Goal: Information Seeking & Learning: Check status

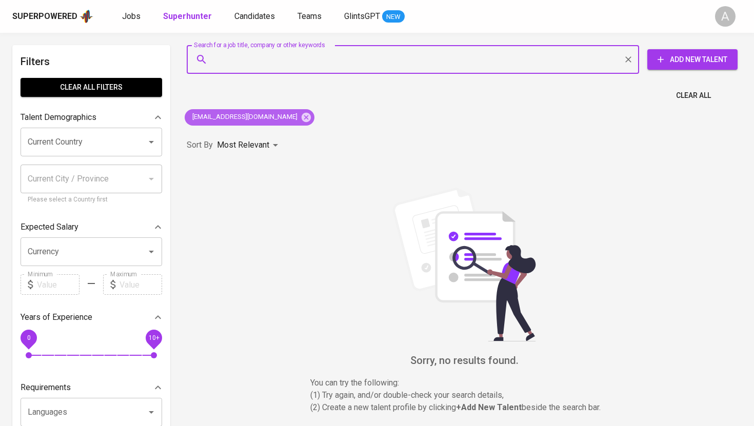
click at [301, 112] on icon at bounding box center [306, 117] width 11 height 11
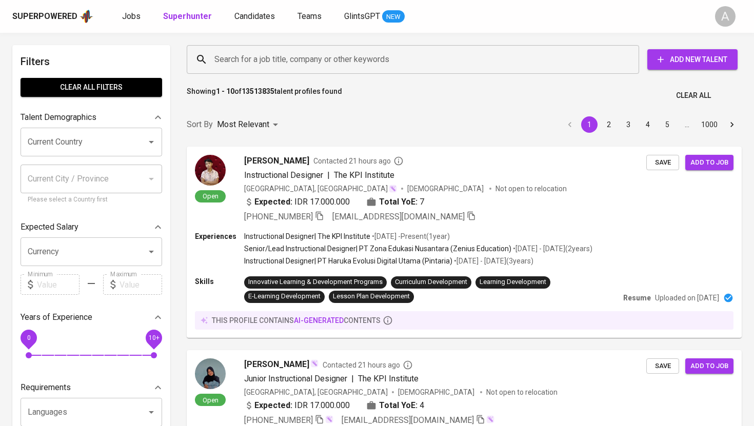
click at [282, 53] on input "Search for a job title, company or other keywords" at bounding box center [415, 59] width 407 height 19
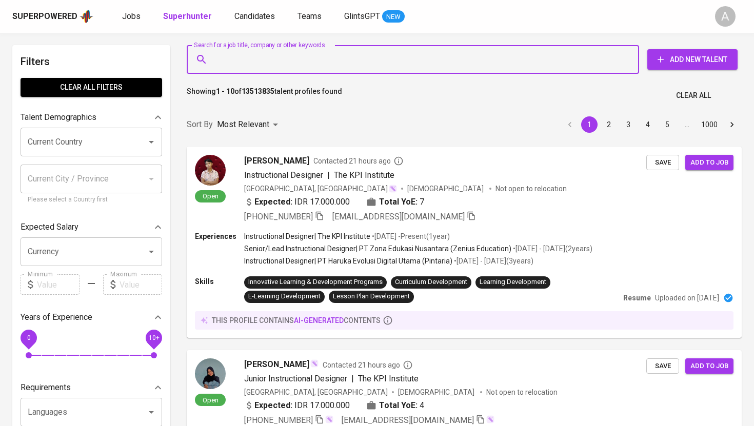
paste input "[EMAIL_ADDRESS][DOMAIN_NAME]"
type input "[EMAIL_ADDRESS][DOMAIN_NAME]"
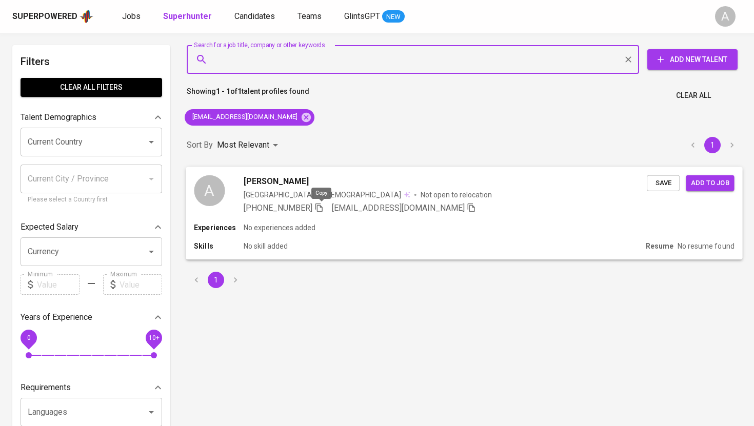
click at [322, 208] on icon "button" at bounding box center [318, 207] width 9 height 9
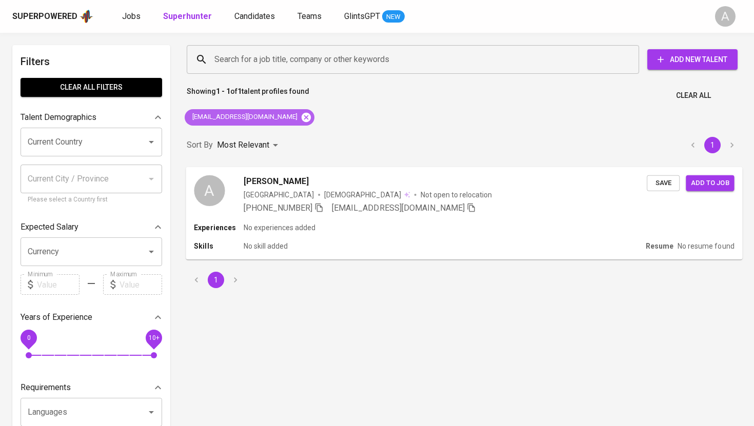
click at [301, 113] on icon at bounding box center [306, 117] width 11 height 11
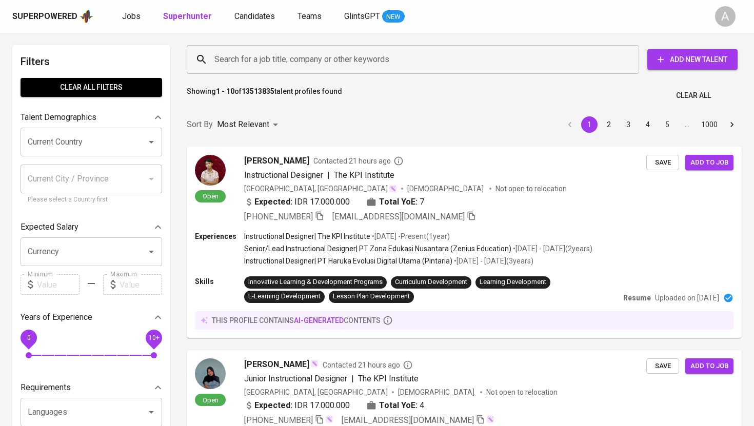
click at [273, 53] on input "Search for a job title, company or other keywords" at bounding box center [415, 59] width 407 height 19
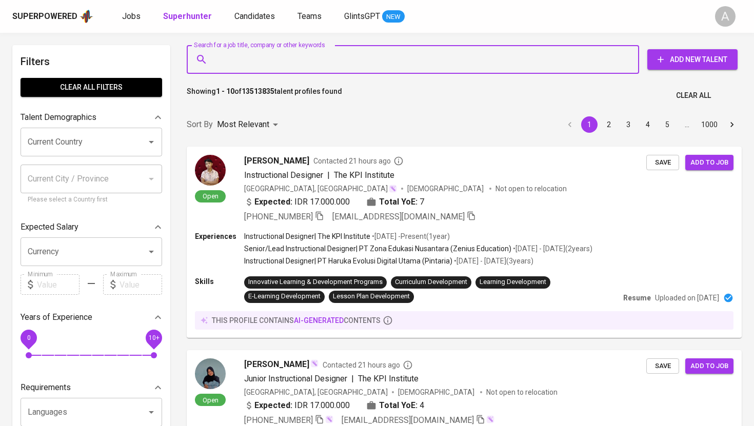
paste input "[EMAIL_ADDRESS][DOMAIN_NAME]"
type input "[EMAIL_ADDRESS][DOMAIN_NAME]"
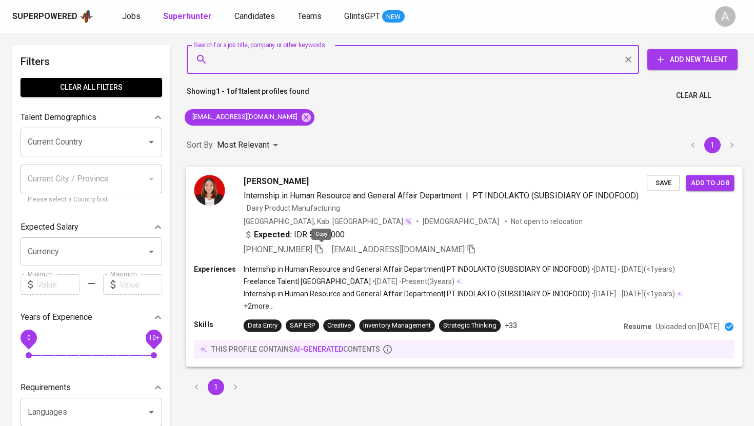
click at [322, 247] on icon "button" at bounding box center [318, 249] width 7 height 9
